Goal: Transaction & Acquisition: Subscribe to service/newsletter

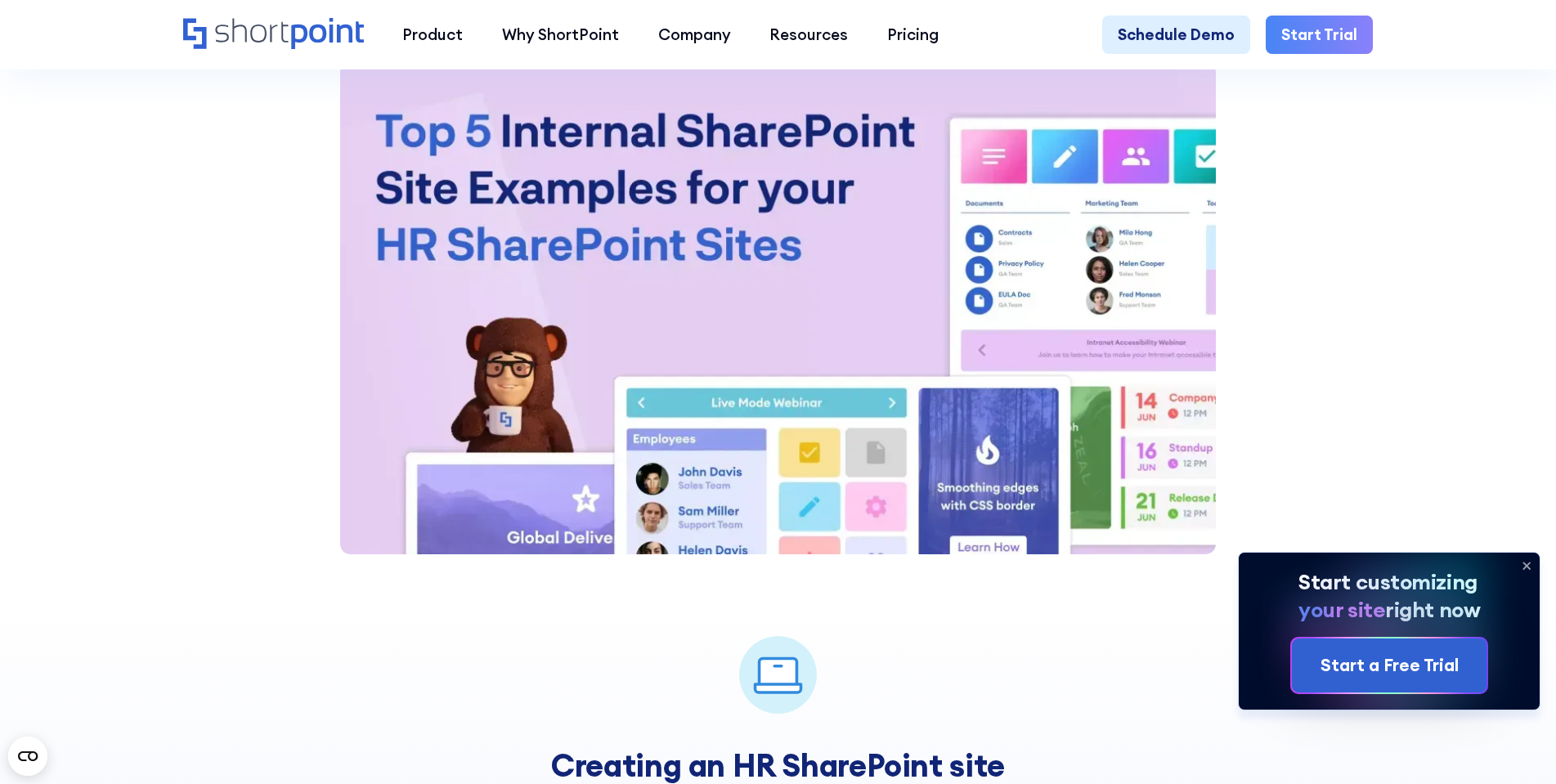
scroll to position [2126, 0]
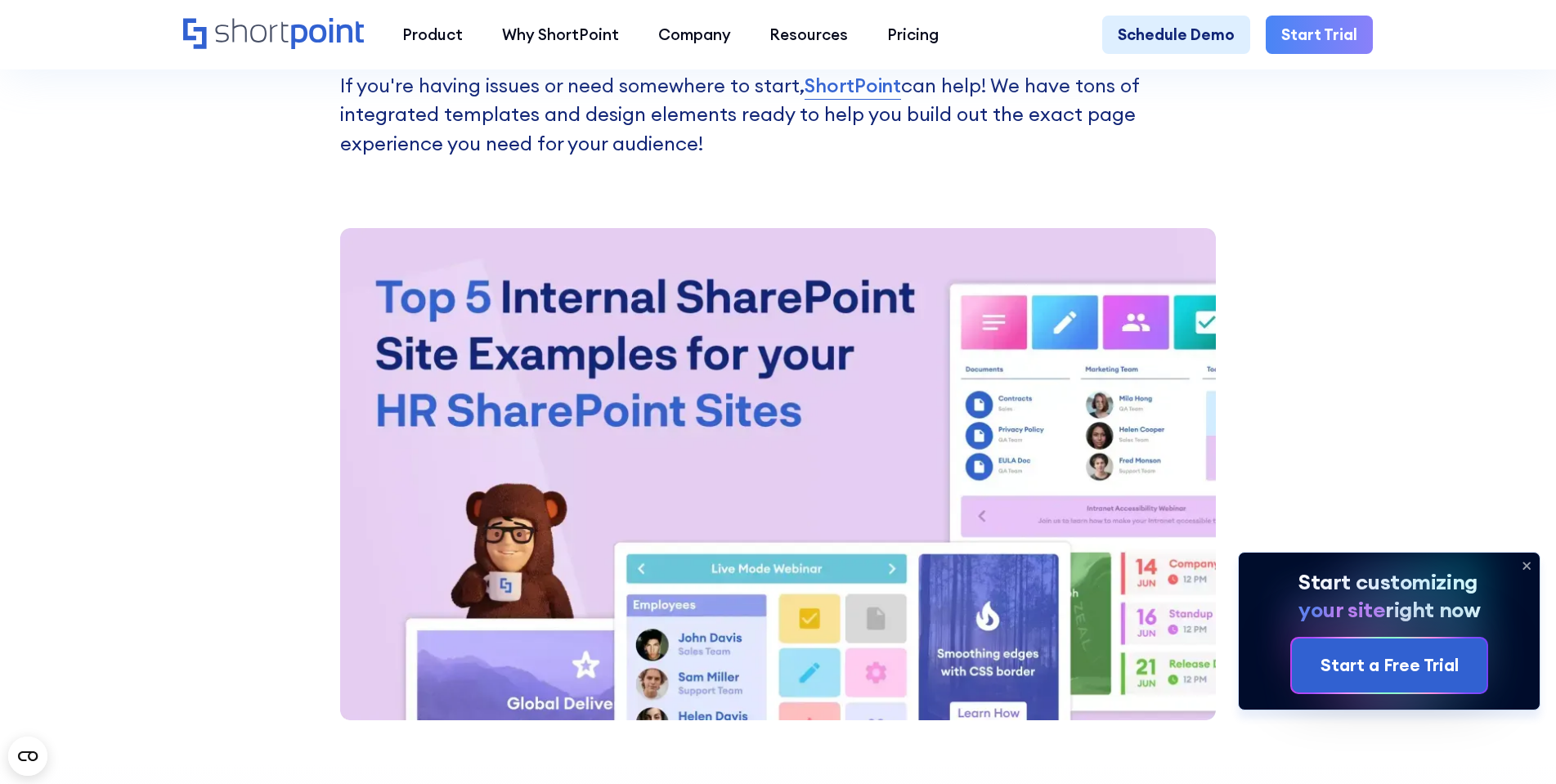
click at [1292, 40] on link "Start Trial" at bounding box center [1319, 35] width 107 height 39
